Goal: Navigation & Orientation: Find specific page/section

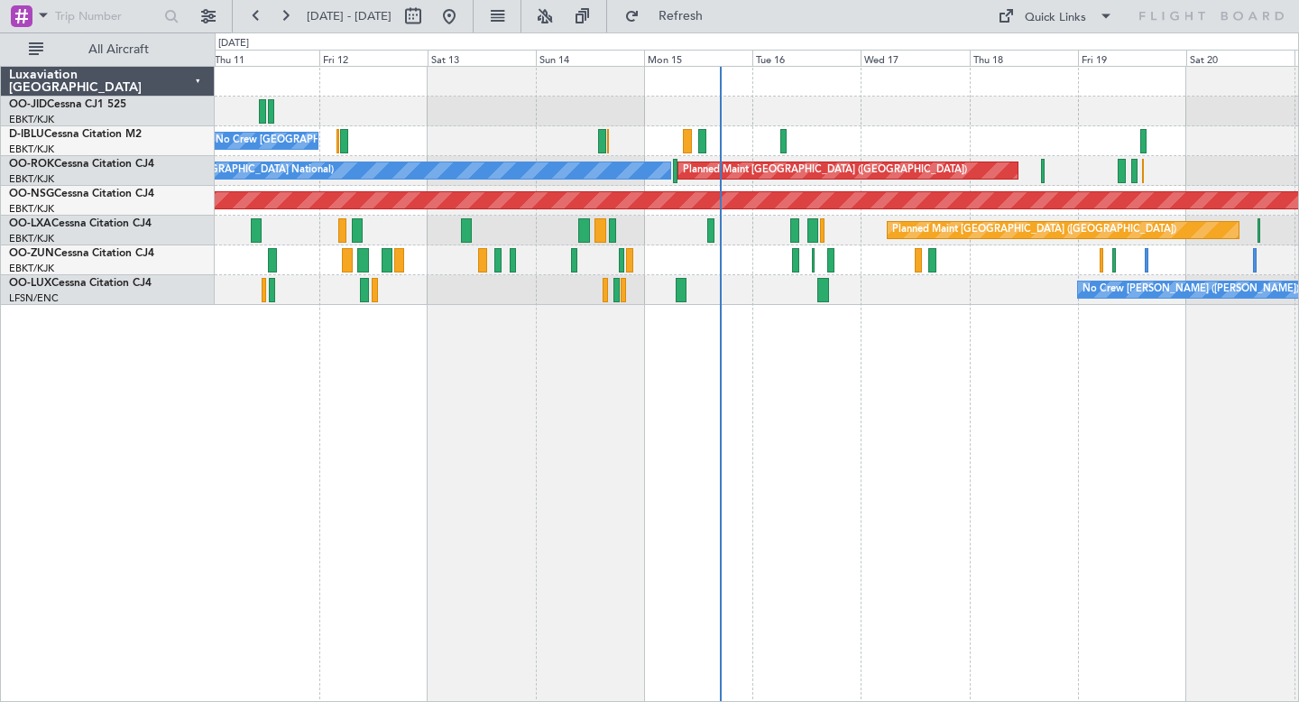
click at [817, 348] on div "No Crew [GEOGRAPHIC_DATA] ([GEOGRAPHIC_DATA] National) Planned Maint [GEOGRAPHI…" at bounding box center [757, 384] width 1084 height 636
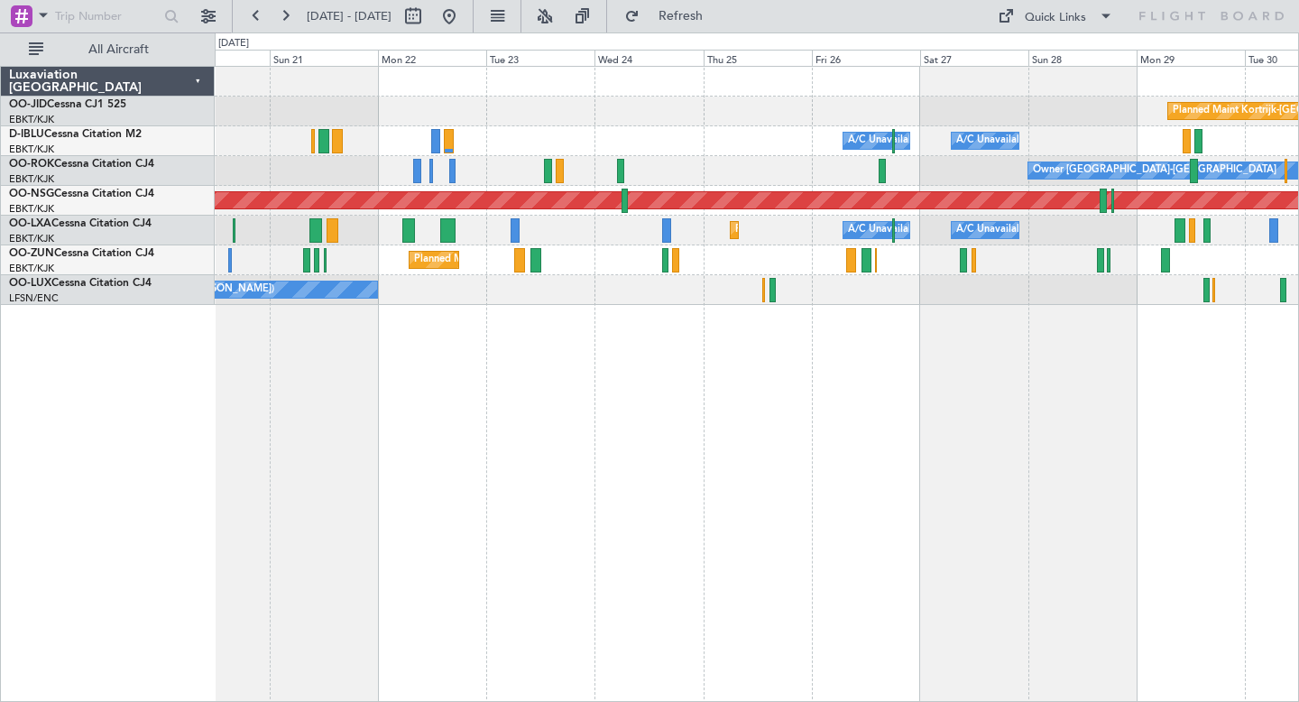
click at [521, 360] on div "Planned Maint Kortrijk-[GEOGRAPHIC_DATA] A/C Unavailable [GEOGRAPHIC_DATA] ([GE…" at bounding box center [757, 384] width 1084 height 636
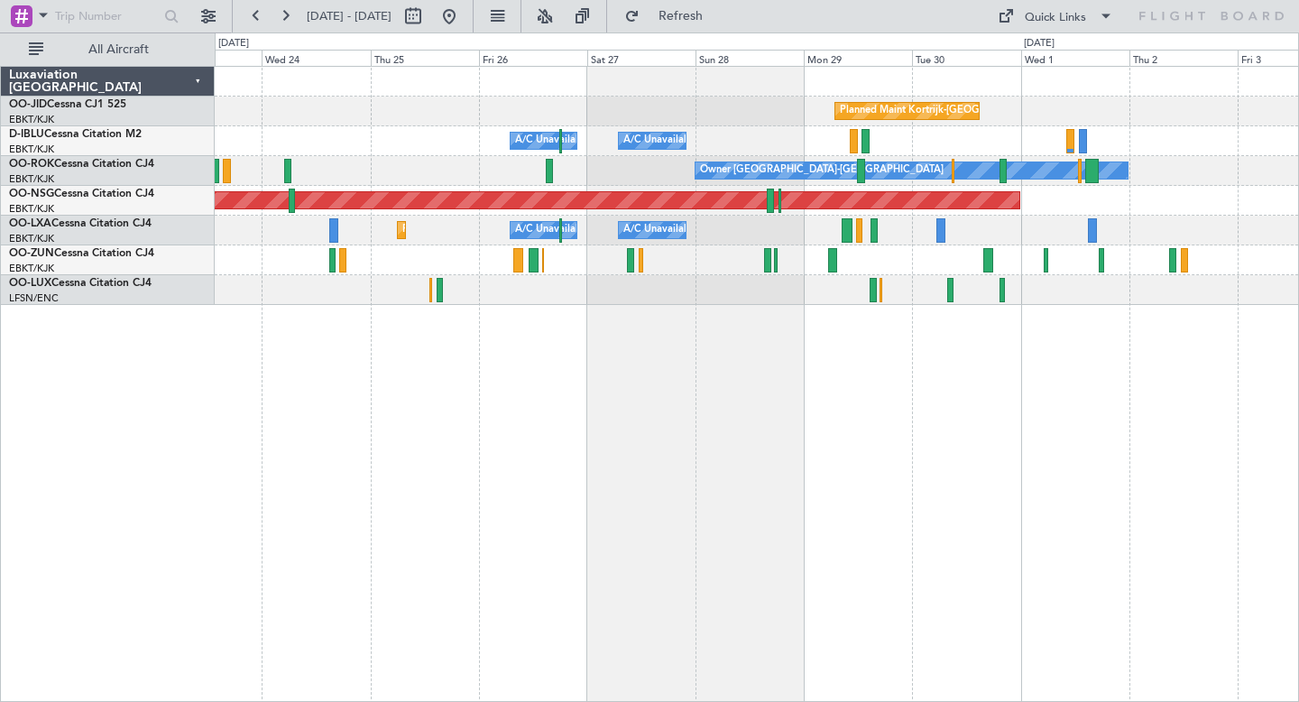
click at [731, 126] on div "Planned Maint Kortrijk-[GEOGRAPHIC_DATA] A/C Unavailable [GEOGRAPHIC_DATA] ([GE…" at bounding box center [757, 186] width 1084 height 238
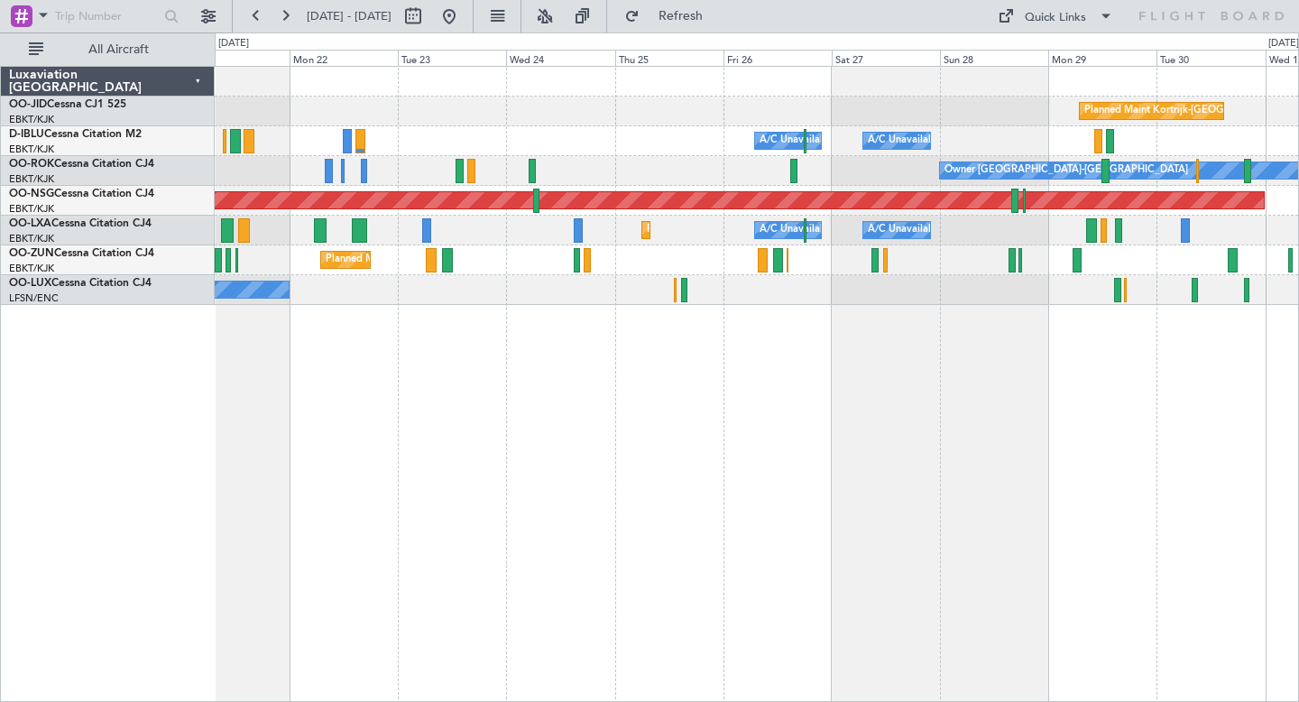
click at [684, 312] on div "Planned Maint Kortrijk-[GEOGRAPHIC_DATA] A/C Unavailable [GEOGRAPHIC_DATA] ([GE…" at bounding box center [757, 384] width 1084 height 636
